Goal: Find specific page/section: Find specific page/section

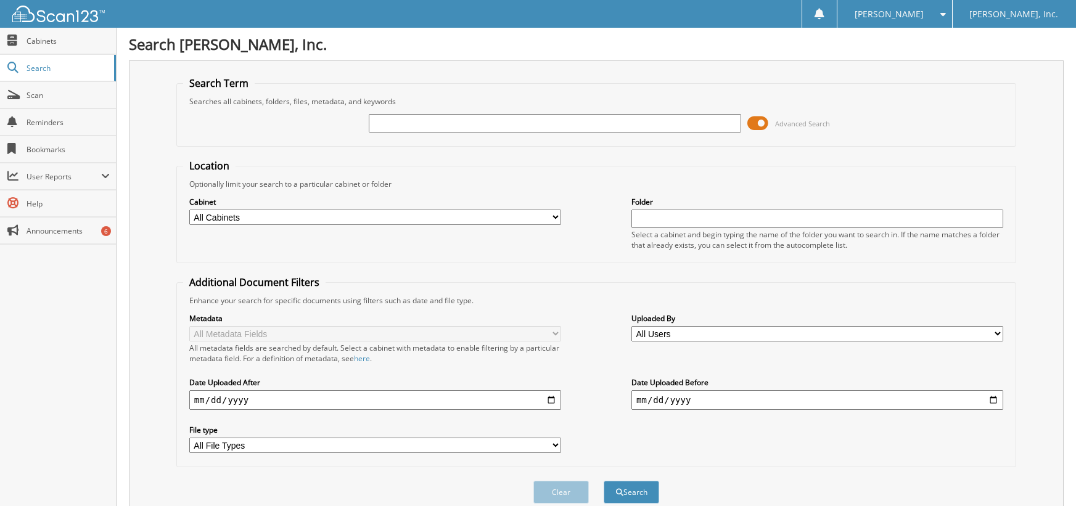
click at [373, 130] on input "text" at bounding box center [555, 123] width 372 height 19
type input "174284"
click at [604, 481] on button "Search" at bounding box center [632, 492] width 56 height 23
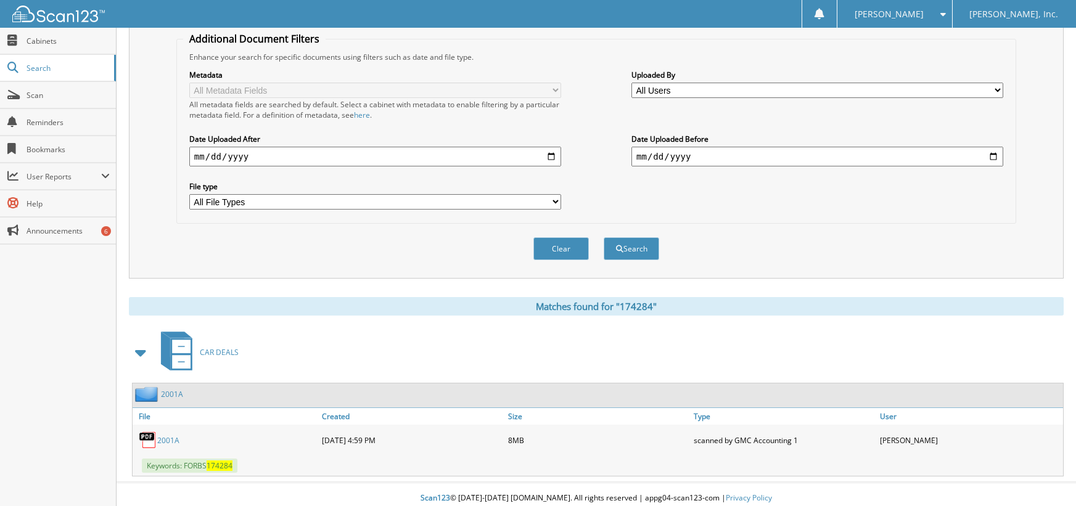
scroll to position [252, 0]
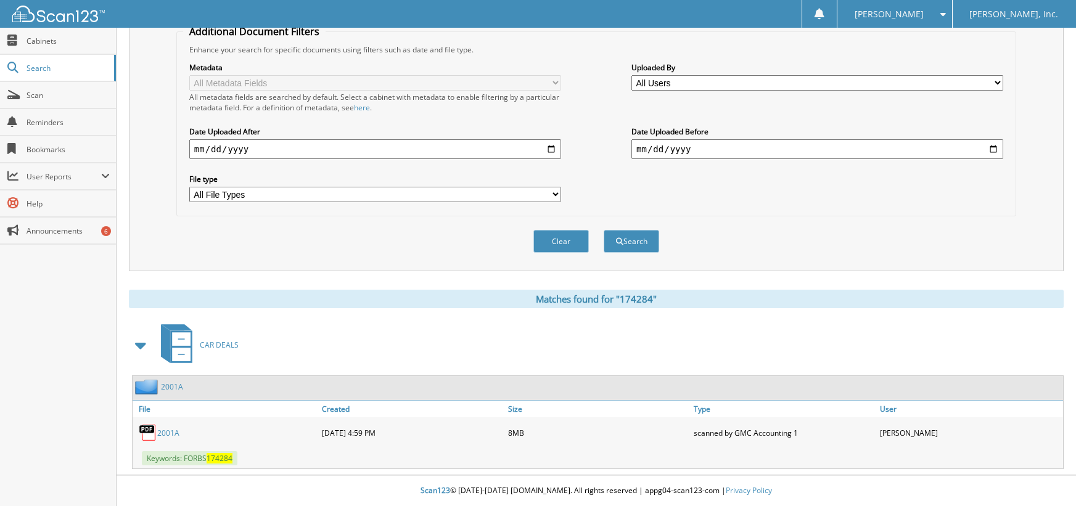
click at [168, 432] on link "2001A" at bounding box center [168, 433] width 22 height 10
